Goal: Find specific fact: Find specific fact

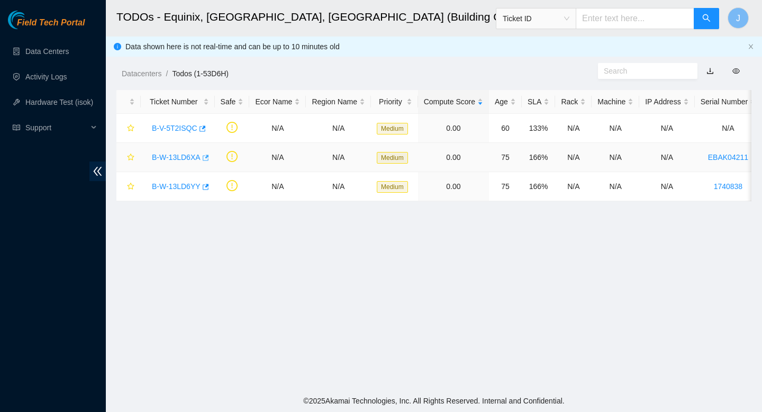
click at [208, 158] on icon "button" at bounding box center [204, 157] width 7 height 7
click at [57, 49] on link "Data Centers" at bounding box center [46, 51] width 43 height 8
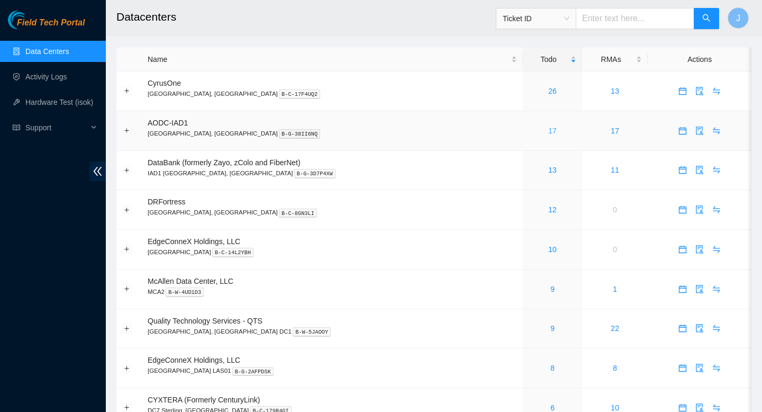
click at [549, 132] on link "17" at bounding box center [553, 131] width 8 height 8
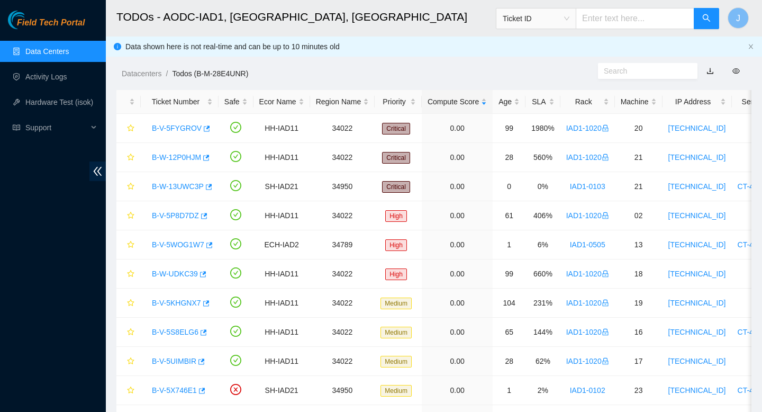
click at [615, 31] on div "Ticket ID" at bounding box center [608, 19] width 224 height 34
click at [619, 19] on input "text" at bounding box center [635, 18] width 119 height 21
paste input "B-W-13LD6XA"
type input "B-W-13LD6XA"
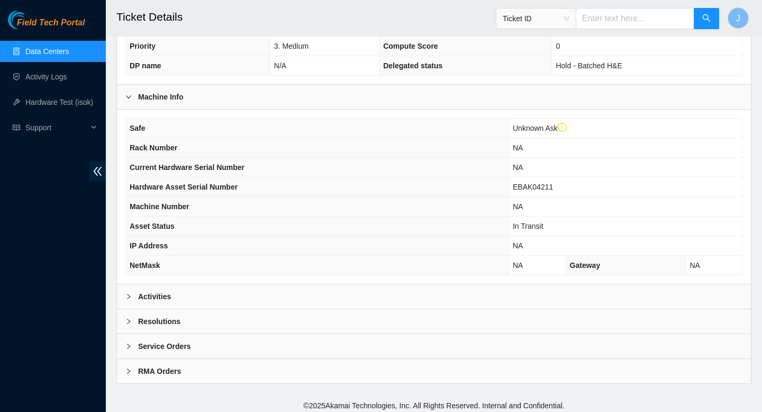
scroll to position [280, 0]
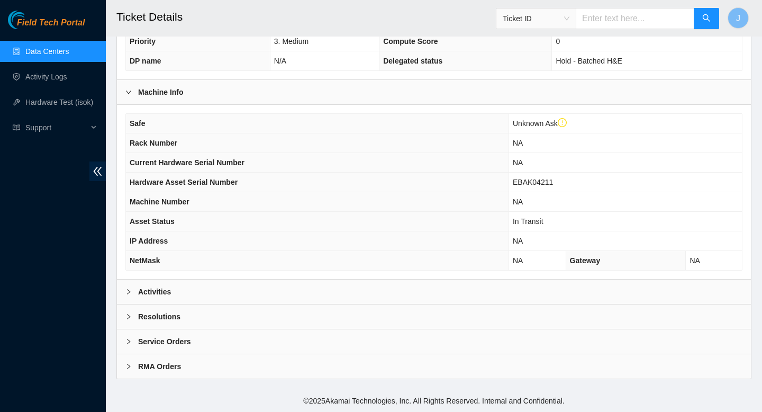
click at [348, 286] on div "Activities" at bounding box center [434, 292] width 634 height 24
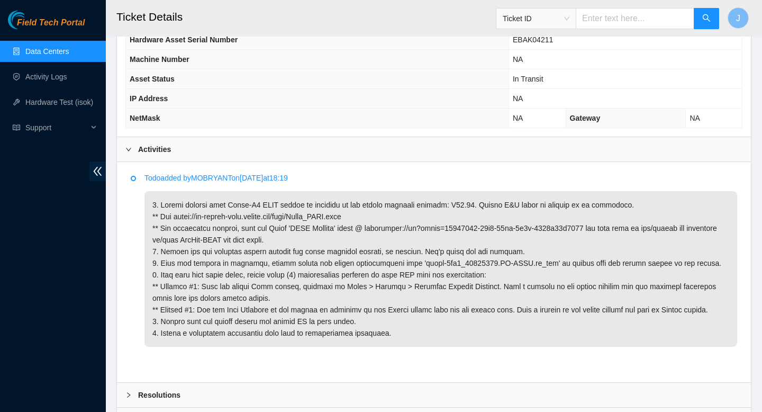
scroll to position [422, 0]
click at [68, 52] on link "Data Centers" at bounding box center [46, 51] width 43 height 8
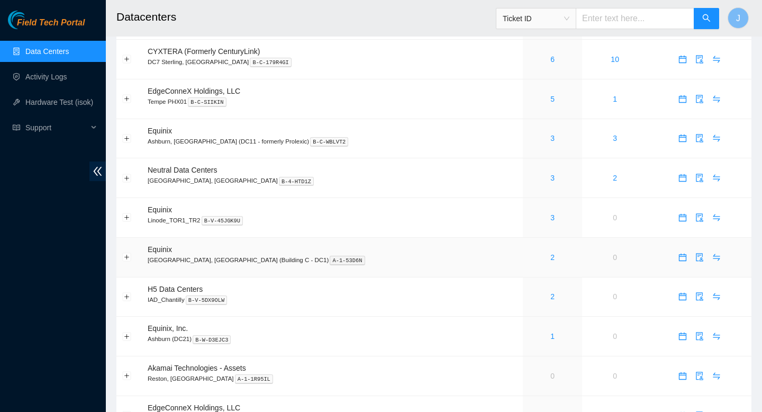
scroll to position [352, 0]
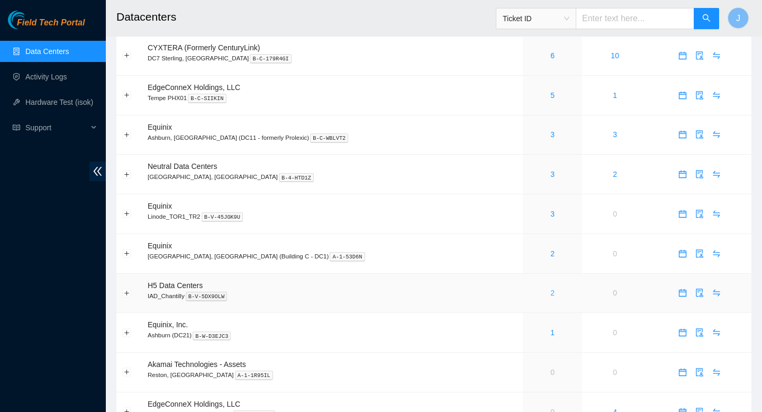
click at [551, 297] on link "2" at bounding box center [553, 293] width 4 height 8
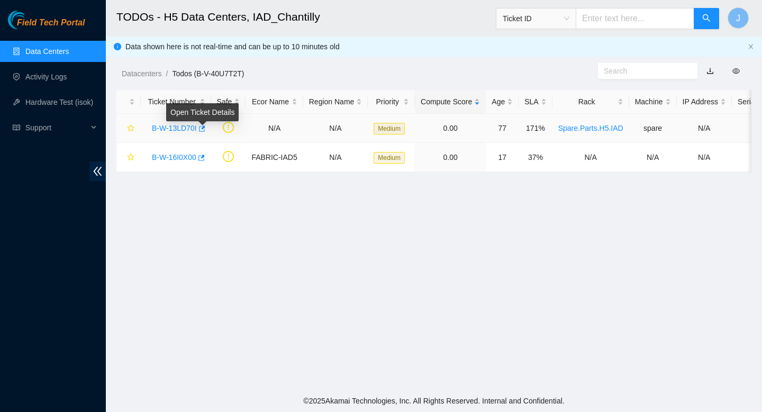
click at [206, 128] on body "Field Tech Portal Data Centers Activity Logs Hardware Test (isok) Support TODOs…" at bounding box center [381, 206] width 762 height 412
click at [205, 128] on icon "button" at bounding box center [200, 128] width 7 height 7
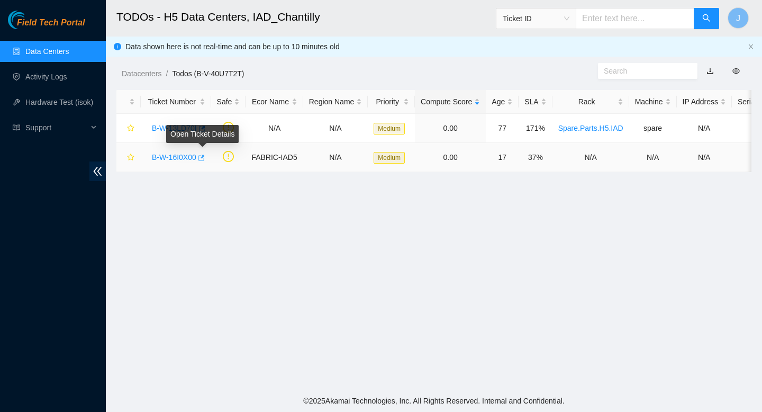
click at [204, 159] on icon "button" at bounding box center [200, 157] width 7 height 7
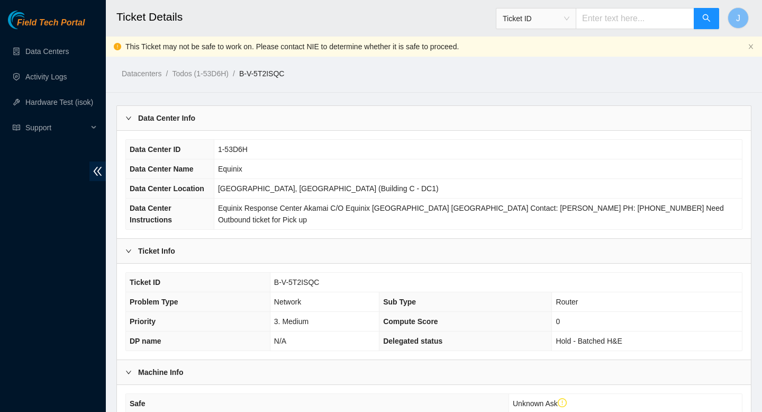
scroll to position [487, 0]
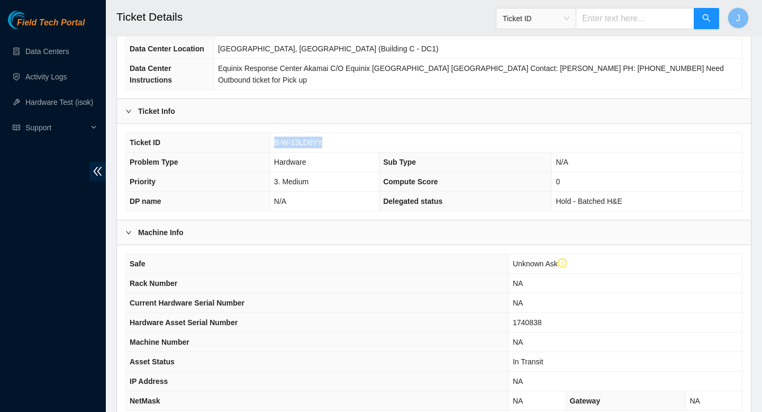
scroll to position [128, 0]
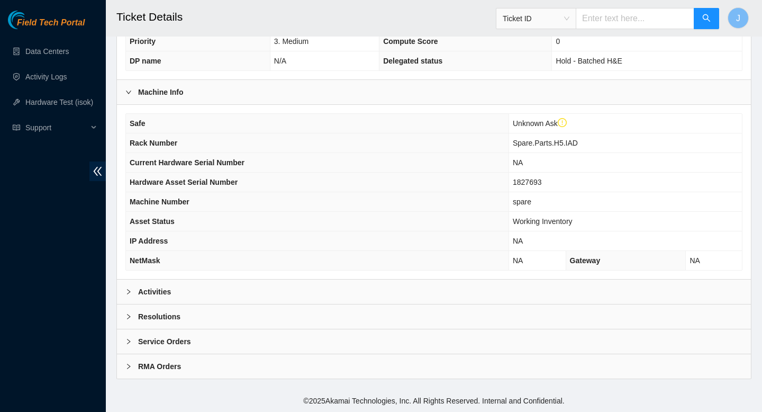
scroll to position [315, 0]
click at [222, 290] on div "Activities" at bounding box center [434, 292] width 634 height 24
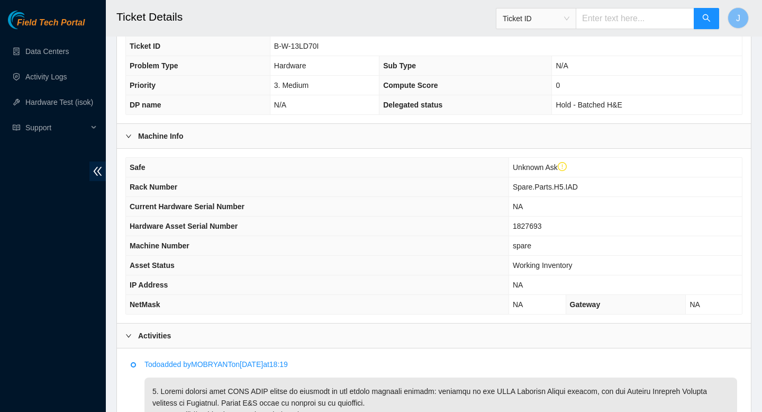
scroll to position [239, 0]
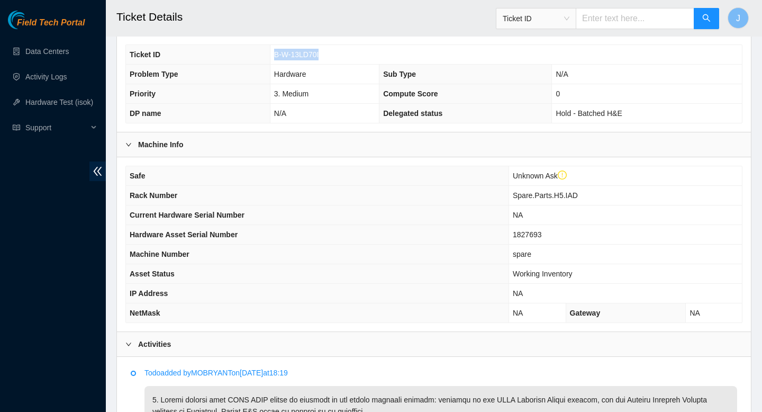
drag, startPoint x: 326, startPoint y: 78, endPoint x: 276, endPoint y: 74, distance: 49.9
click at [276, 65] on td "B-W-13LD70I" at bounding box center [506, 55] width 472 height 20
copy span "B-W-13LD70I"
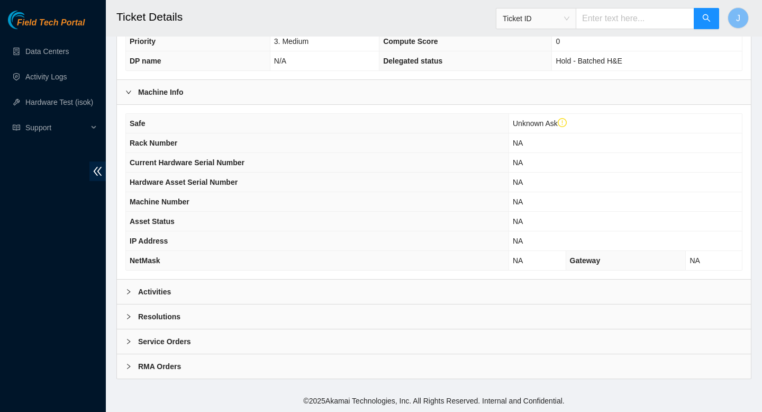
scroll to position [315, 0]
click at [338, 281] on div "Activities" at bounding box center [434, 292] width 634 height 24
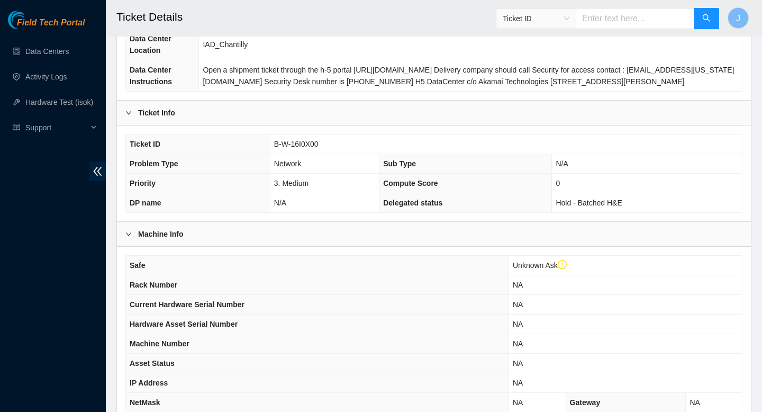
scroll to position [142, 0]
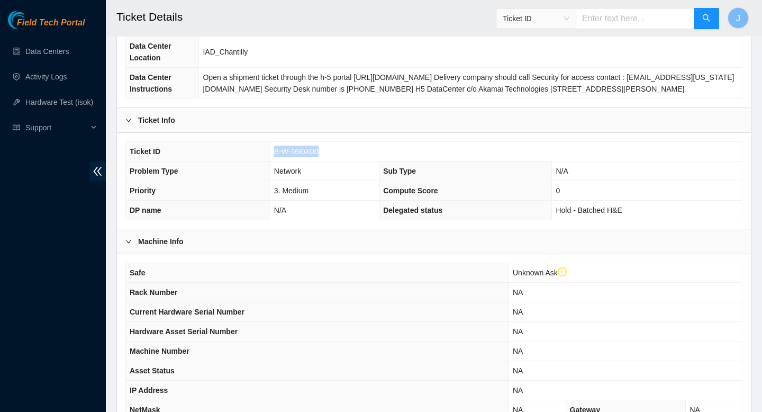
drag, startPoint x: 324, startPoint y: 179, endPoint x: 266, endPoint y: 179, distance: 58.2
click at [266, 161] on tr "Ticket ID B-W-16I0X00" at bounding box center [434, 152] width 616 height 20
copy tr "B-W-16I0X00"
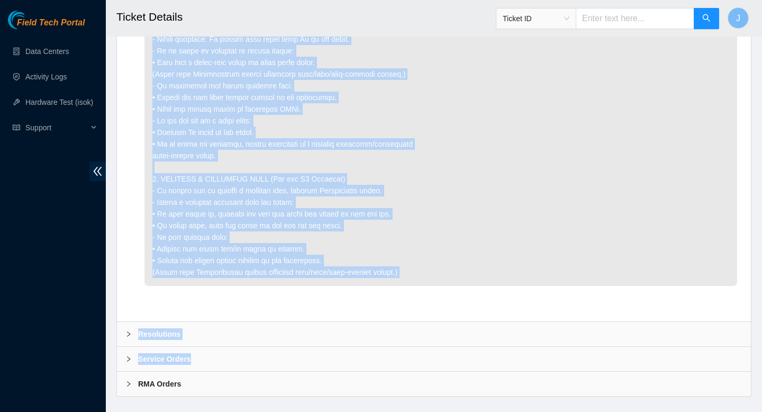
scroll to position [1561, 0]
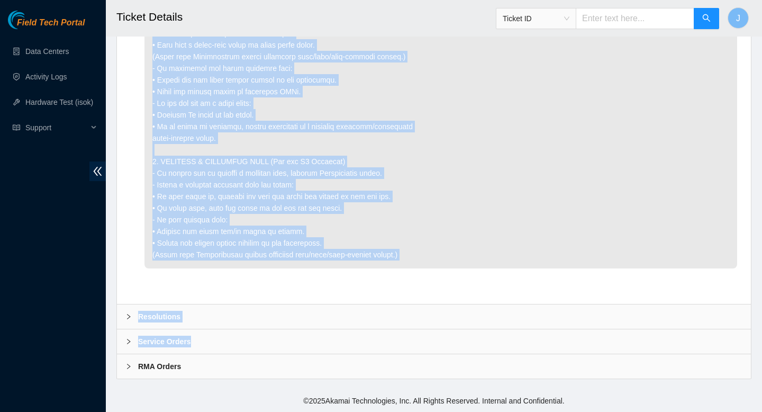
drag, startPoint x: 145, startPoint y: 177, endPoint x: 362, endPoint y: 253, distance: 229.7
copy div "Lore ipsum do SITAMETC ad 7001-65-83 el 61:78 =================================…"
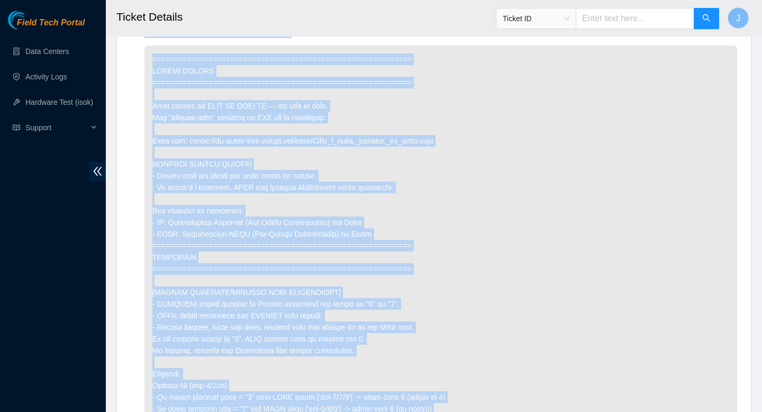
scroll to position [588, 0]
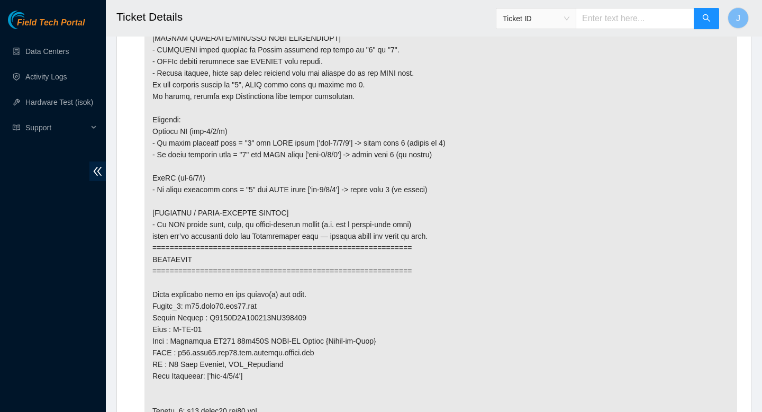
scroll to position [835, 0]
